Goal: Task Accomplishment & Management: Use online tool/utility

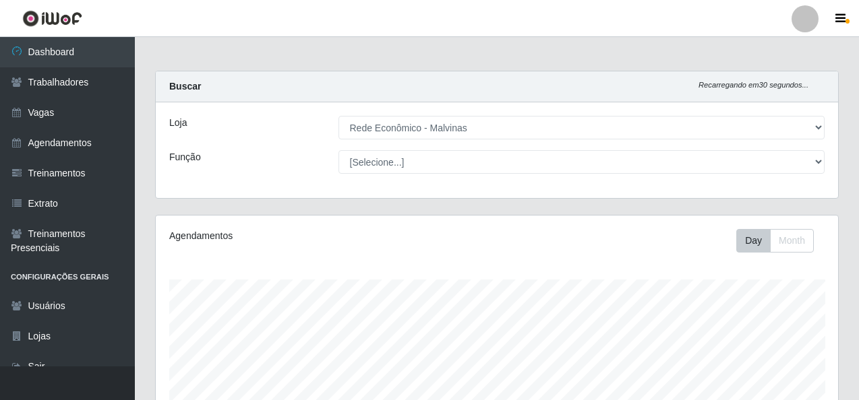
select select "194"
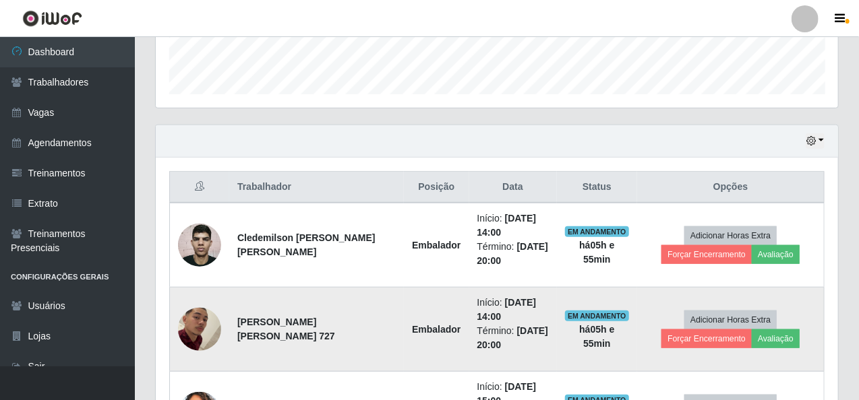
scroll to position [280, 682]
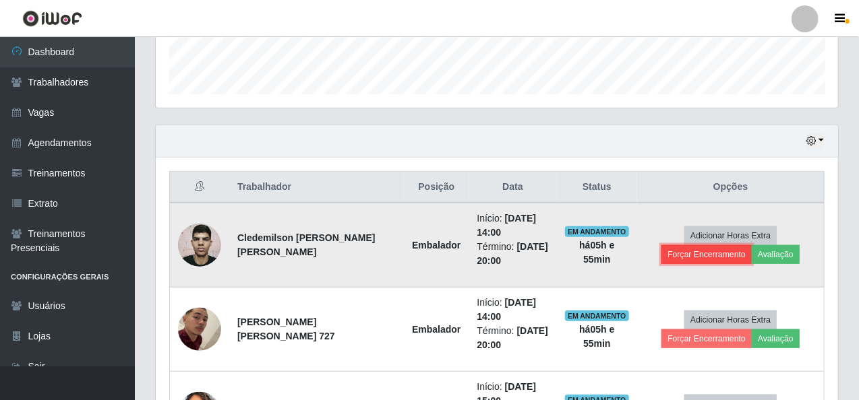
click at [752, 245] on button "Forçar Encerramento" at bounding box center [706, 254] width 90 height 19
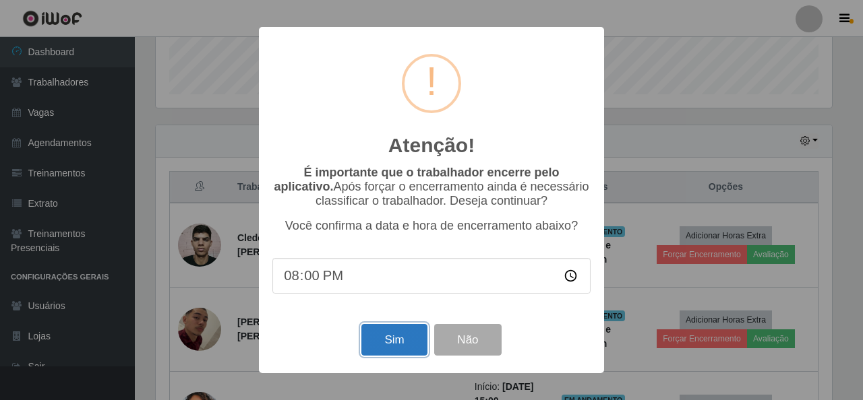
click at [390, 351] on button "Sim" at bounding box center [393, 340] width 65 height 32
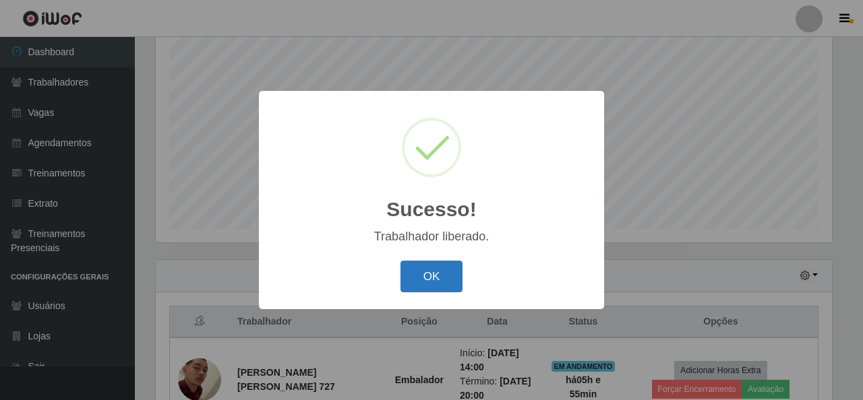
click at [434, 285] on button "OK" at bounding box center [431, 277] width 63 height 32
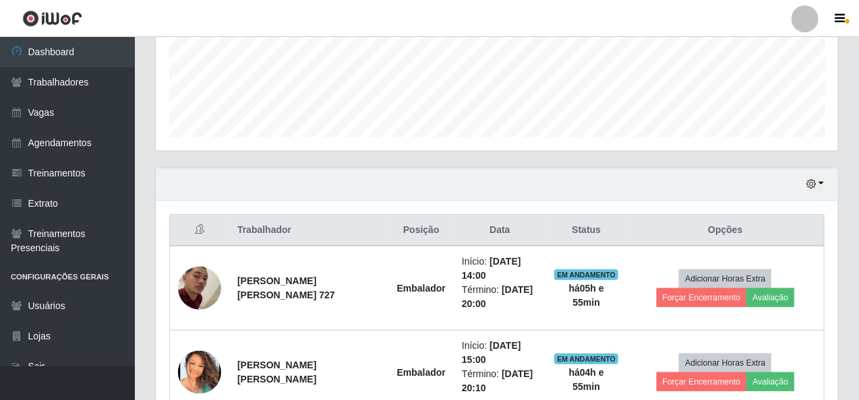
scroll to position [455, 0]
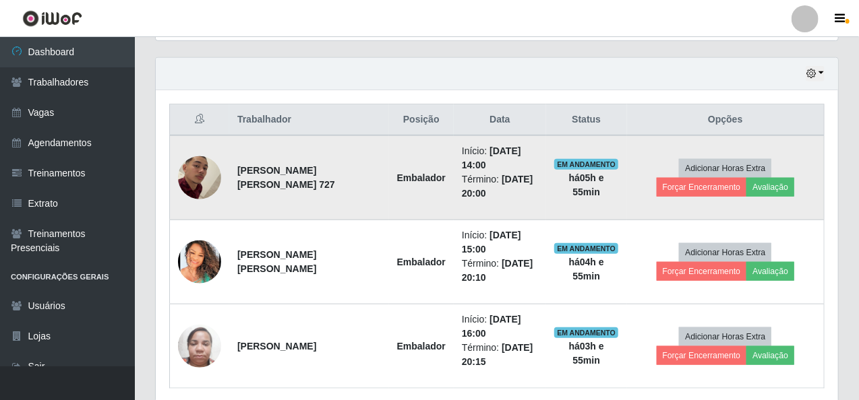
click at [770, 176] on td "Adicionar Horas Extra Forçar Encerramento Avaliação" at bounding box center [726, 178] width 198 height 85
click at [747, 178] on button "Forçar Encerramento" at bounding box center [702, 187] width 90 height 19
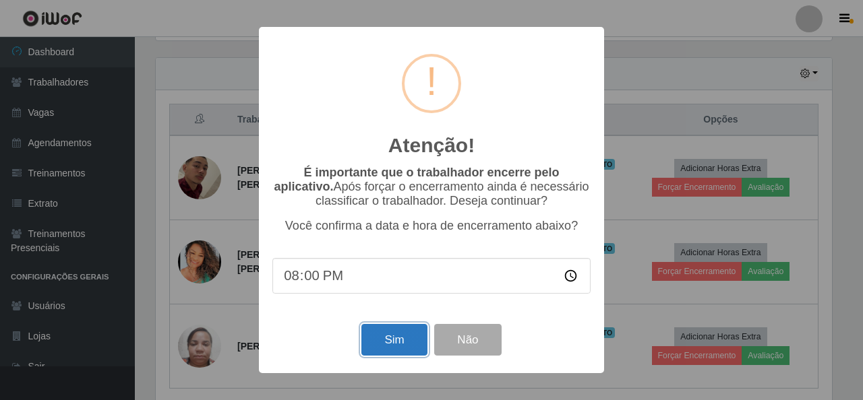
click at [394, 349] on button "Sim" at bounding box center [393, 340] width 65 height 32
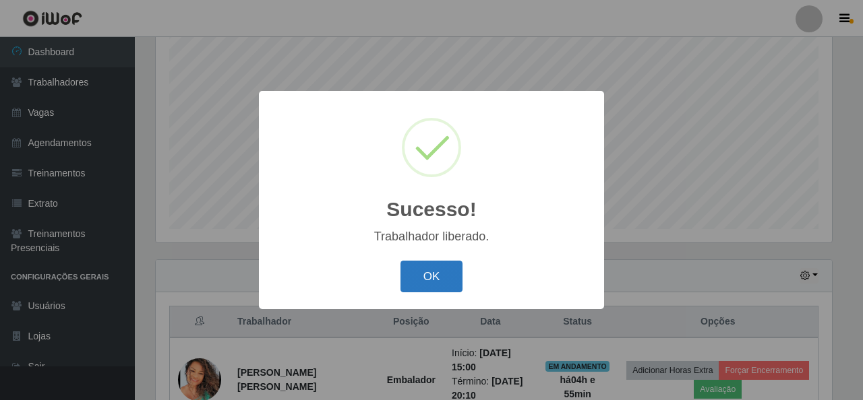
click at [440, 283] on button "OK" at bounding box center [431, 277] width 63 height 32
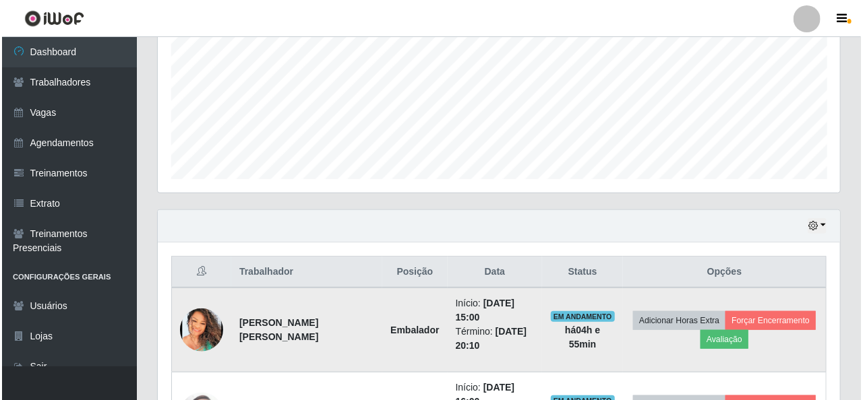
scroll to position [388, 0]
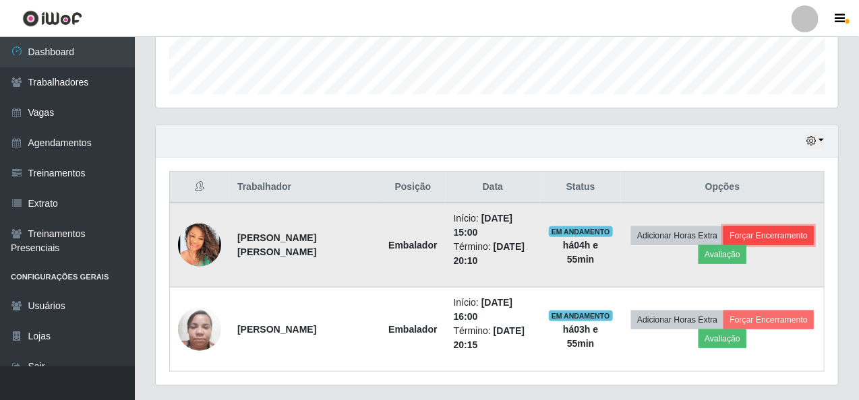
click at [782, 235] on button "Forçar Encerramento" at bounding box center [768, 236] width 90 height 19
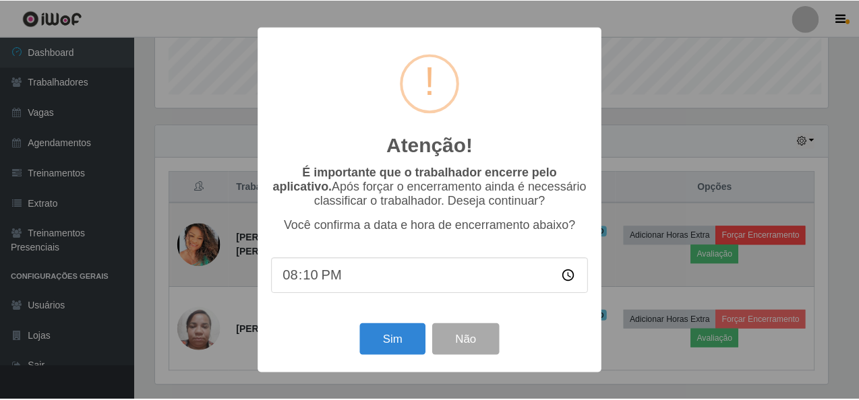
scroll to position [280, 677]
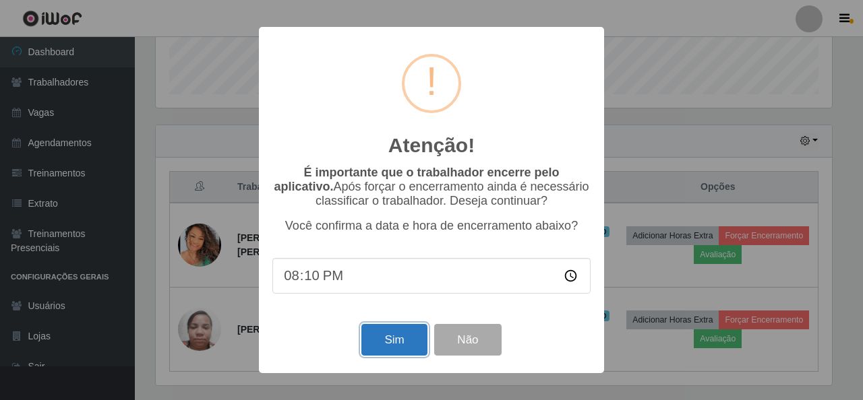
click at [390, 349] on button "Sim" at bounding box center [393, 340] width 65 height 32
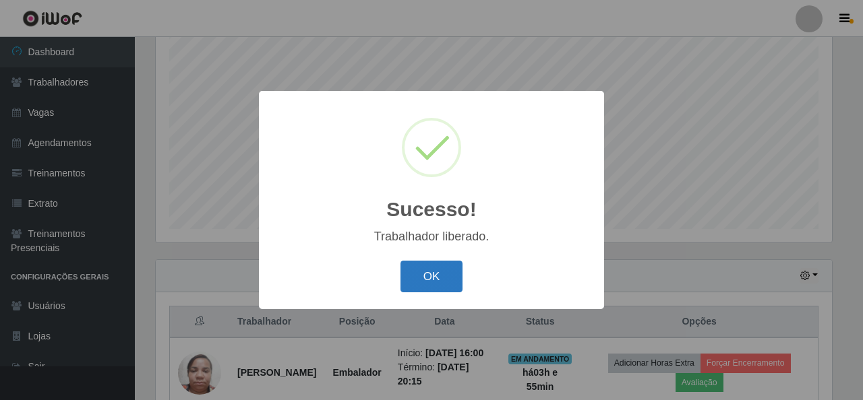
click at [436, 282] on button "OK" at bounding box center [431, 277] width 63 height 32
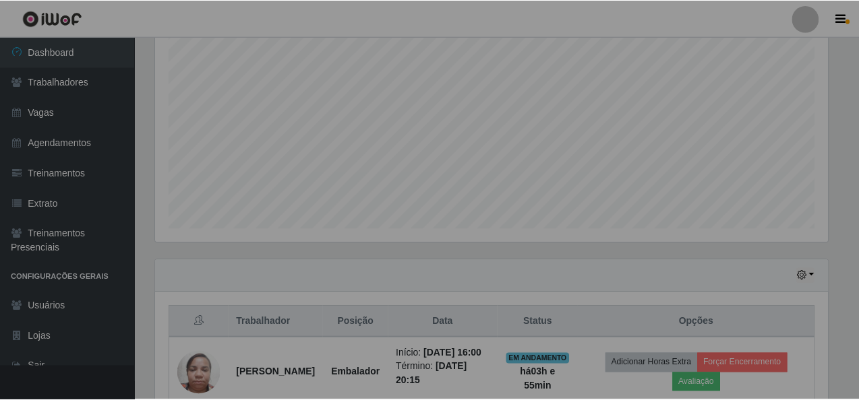
scroll to position [0, 0]
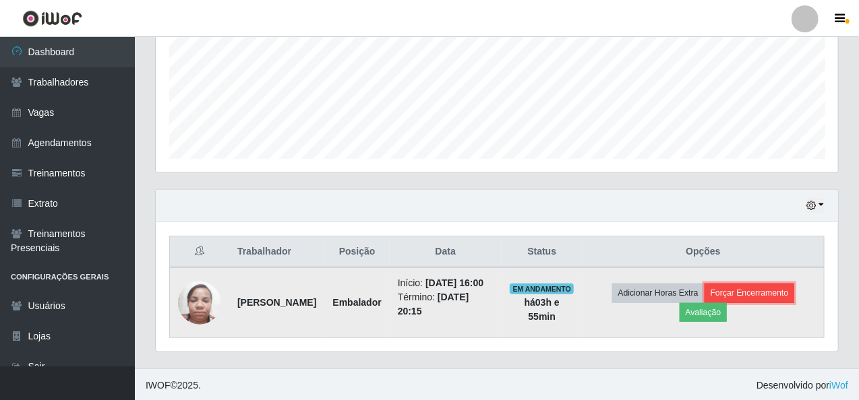
click at [782, 287] on button "Forçar Encerramento" at bounding box center [750, 293] width 90 height 19
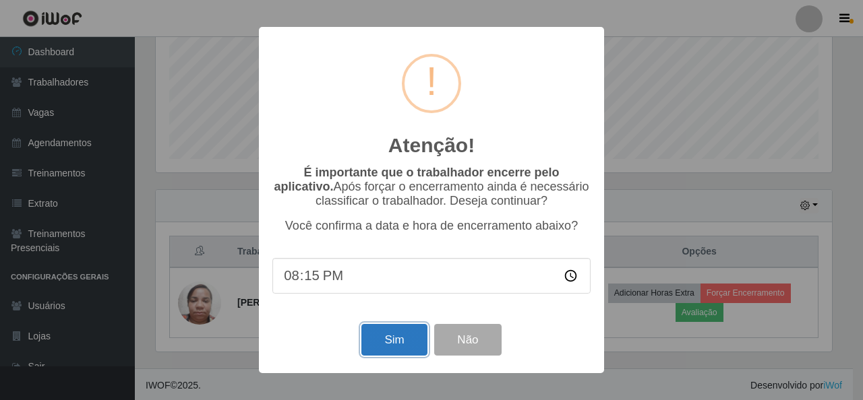
click at [405, 346] on button "Sim" at bounding box center [393, 340] width 65 height 32
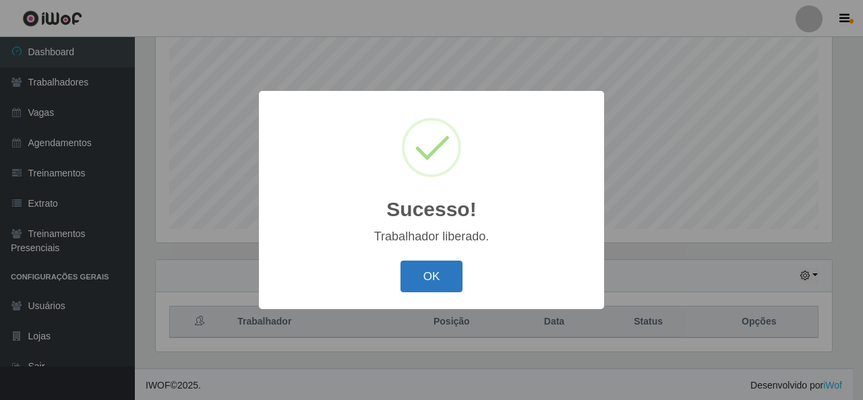
click at [427, 278] on button "OK" at bounding box center [431, 277] width 63 height 32
